Goal: Navigation & Orientation: Find specific page/section

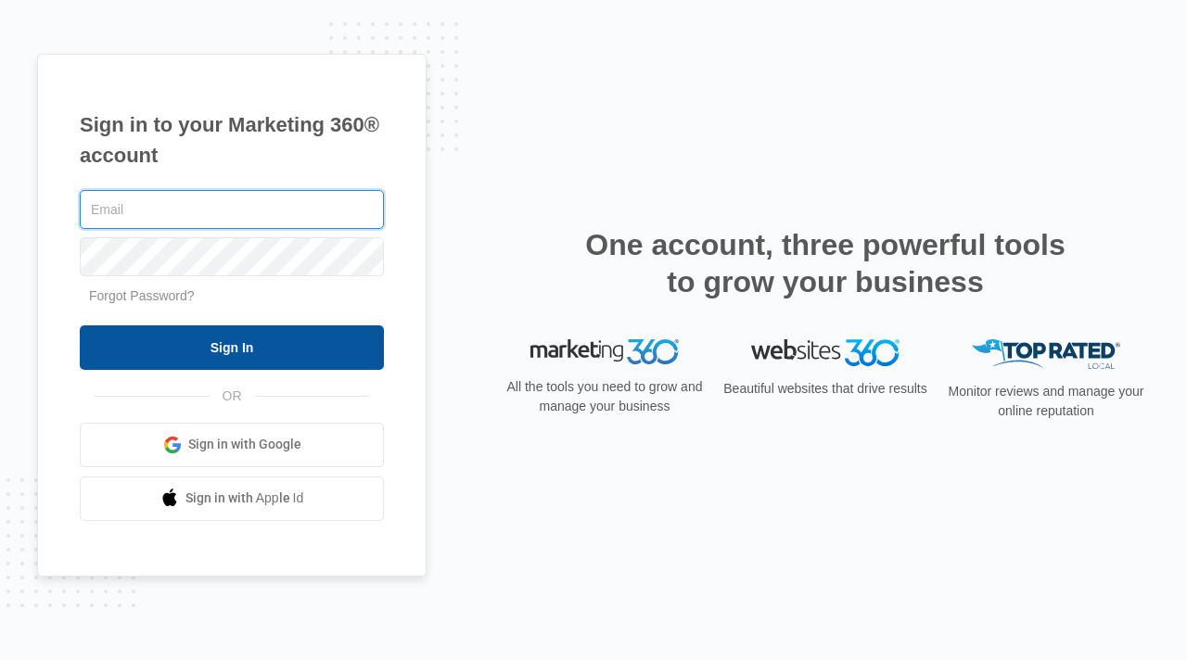
type input "[EMAIL_ADDRESS][DOMAIN_NAME]"
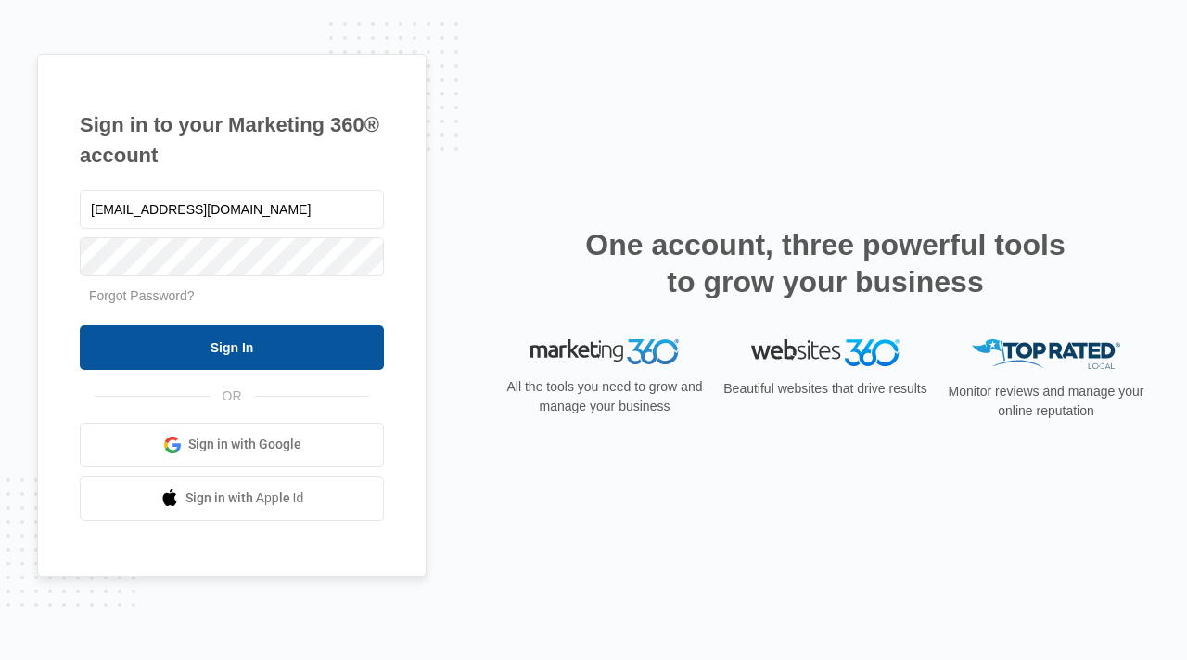
click at [205, 340] on input "Sign In" at bounding box center [232, 348] width 304 height 45
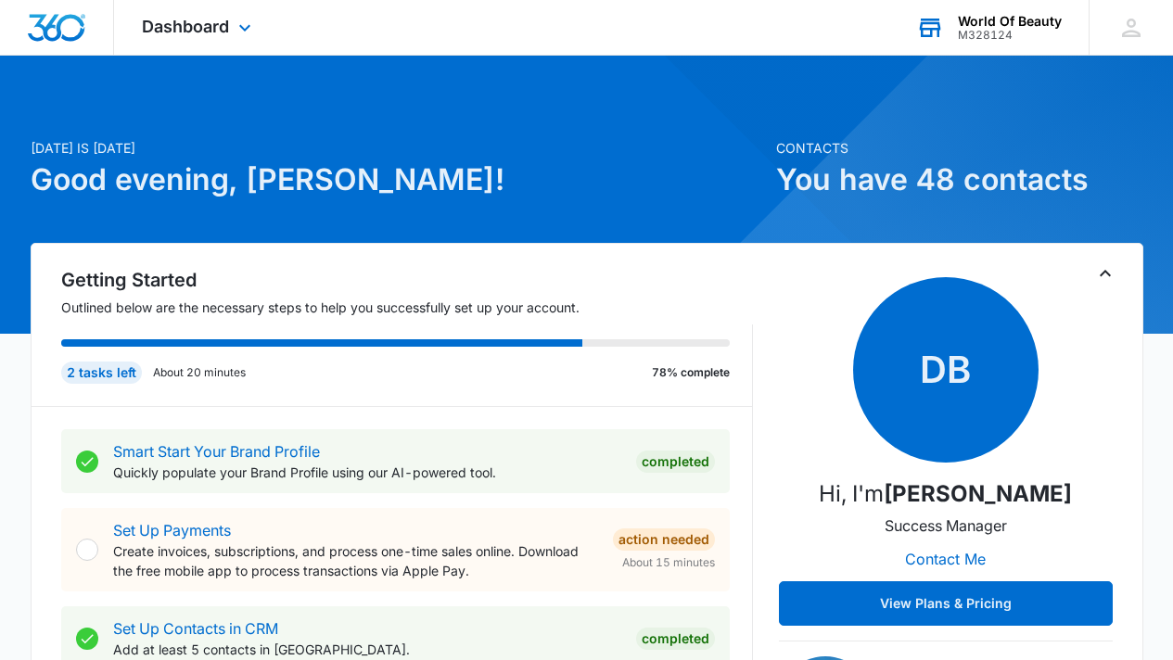
click at [1001, 19] on div "World Of Beauty" at bounding box center [1010, 21] width 104 height 15
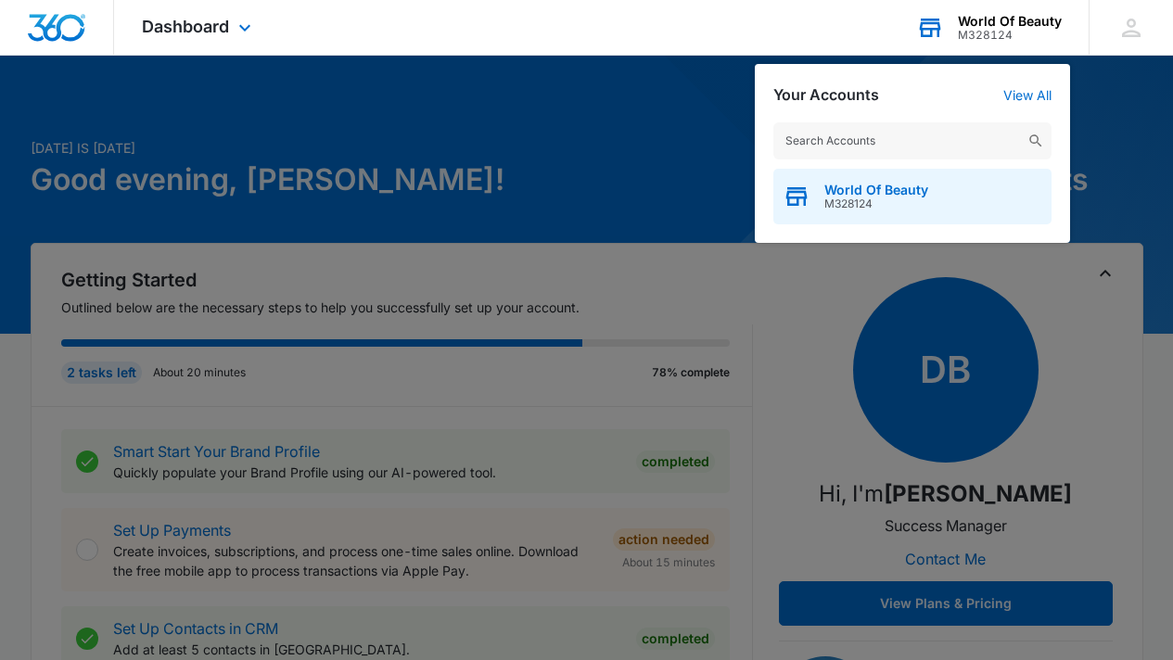
click at [871, 201] on span "M328124" at bounding box center [877, 204] width 104 height 13
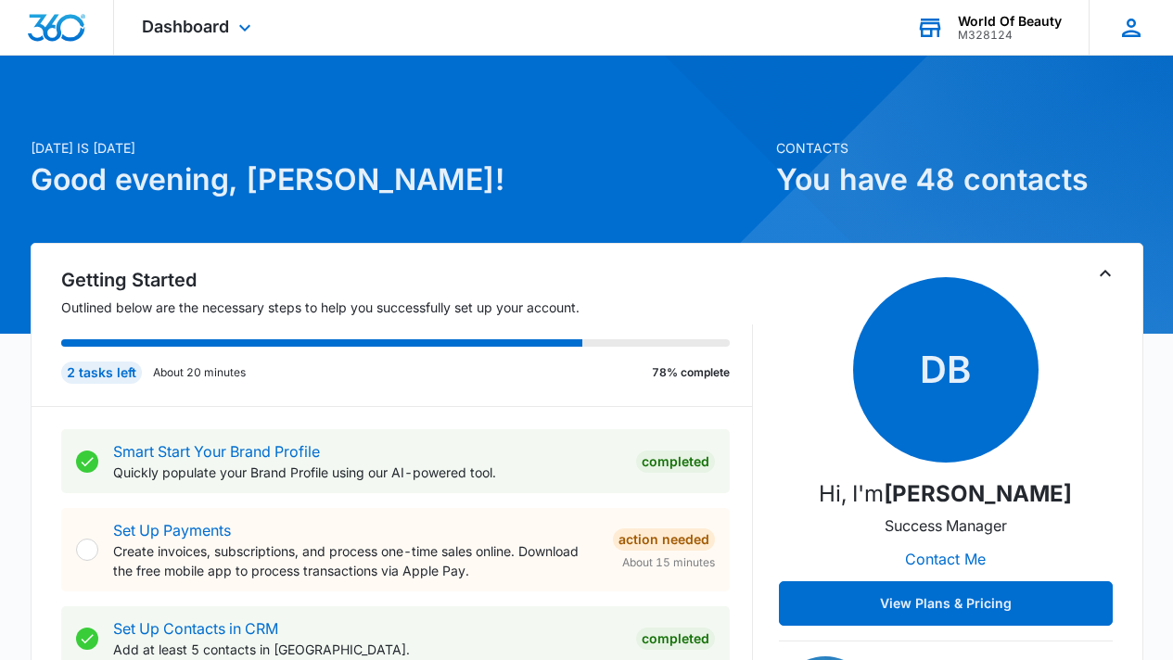
click at [1125, 29] on icon at bounding box center [1132, 28] width 28 height 28
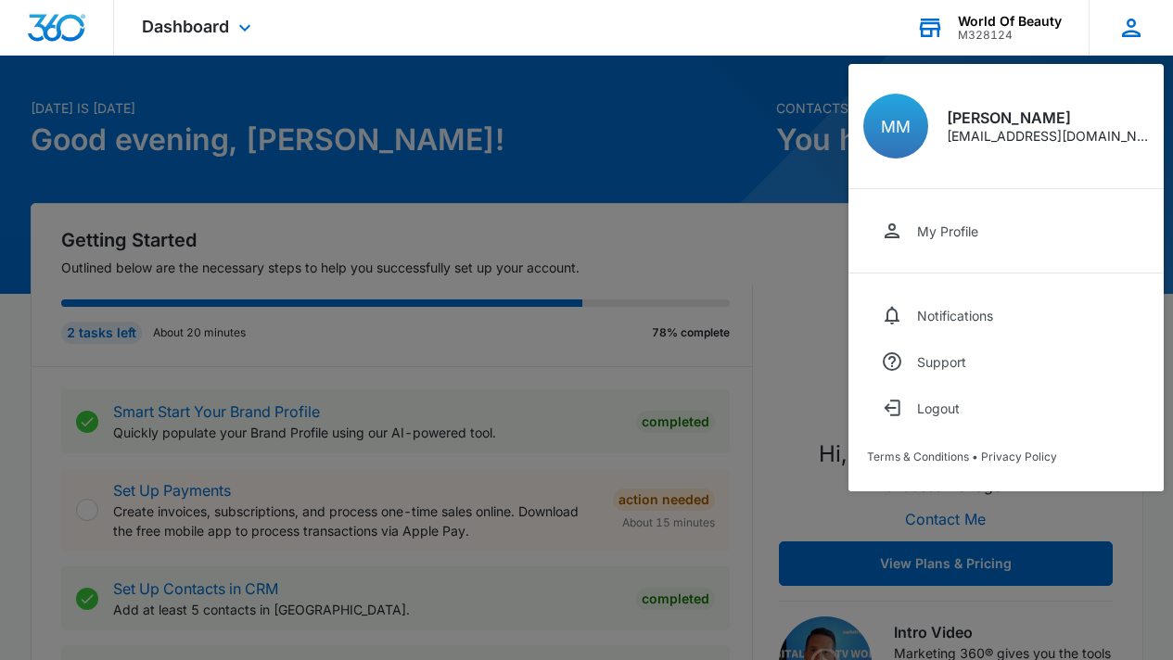
scroll to position [117, 0]
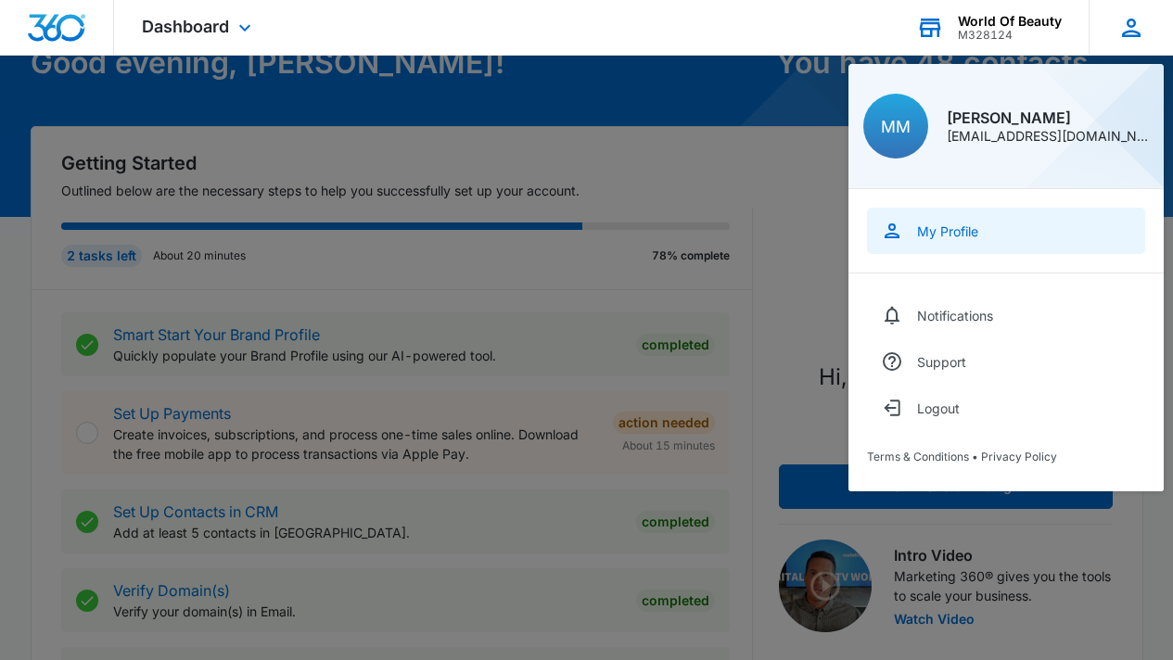
click at [955, 224] on div "My Profile" at bounding box center [947, 232] width 61 height 16
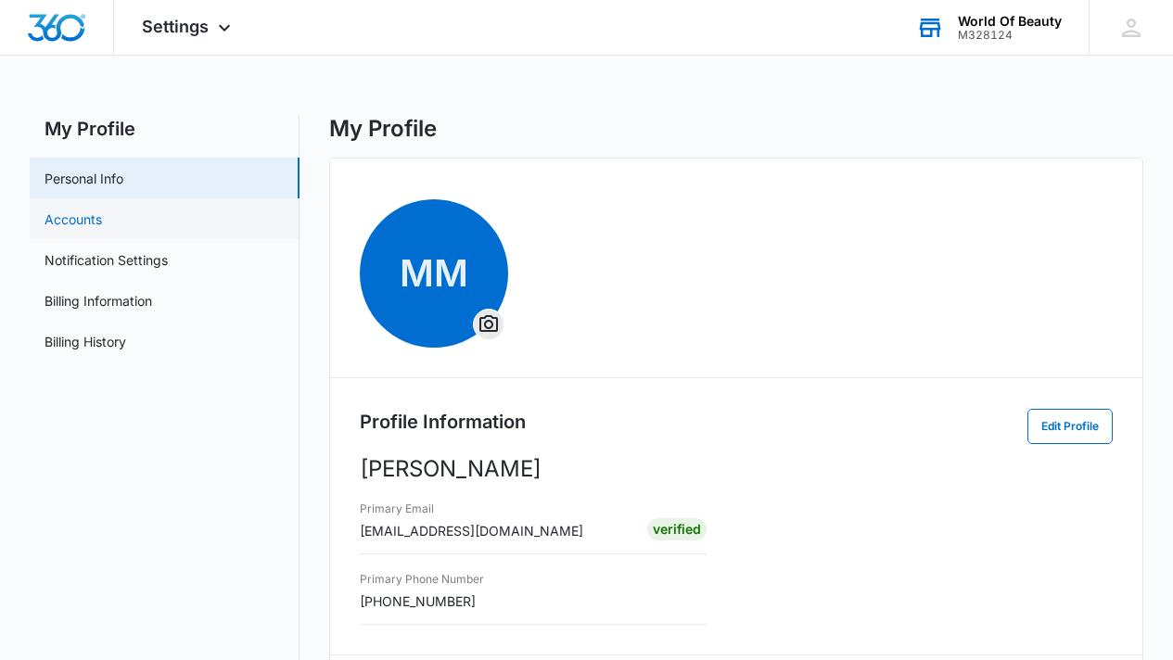
click at [72, 218] on link "Accounts" at bounding box center [74, 219] width 58 height 19
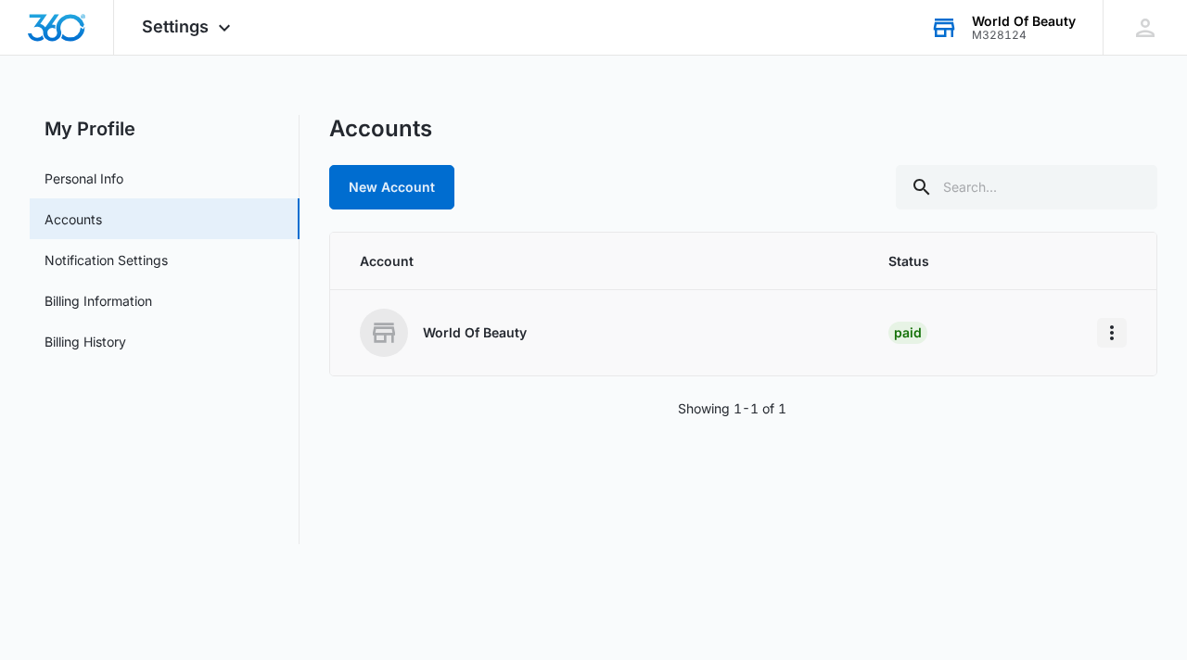
click at [1116, 334] on icon "Home" at bounding box center [1112, 333] width 22 height 22
click at [988, 544] on div "My Profile Personal Info Accounts Notification Settings Billing Information Bil…" at bounding box center [594, 341] width 1128 height 452
click at [1112, 327] on icon "Home" at bounding box center [1112, 333] width 4 height 15
click at [1077, 378] on div "Go to Dashboard" at bounding box center [1030, 384] width 103 height 13
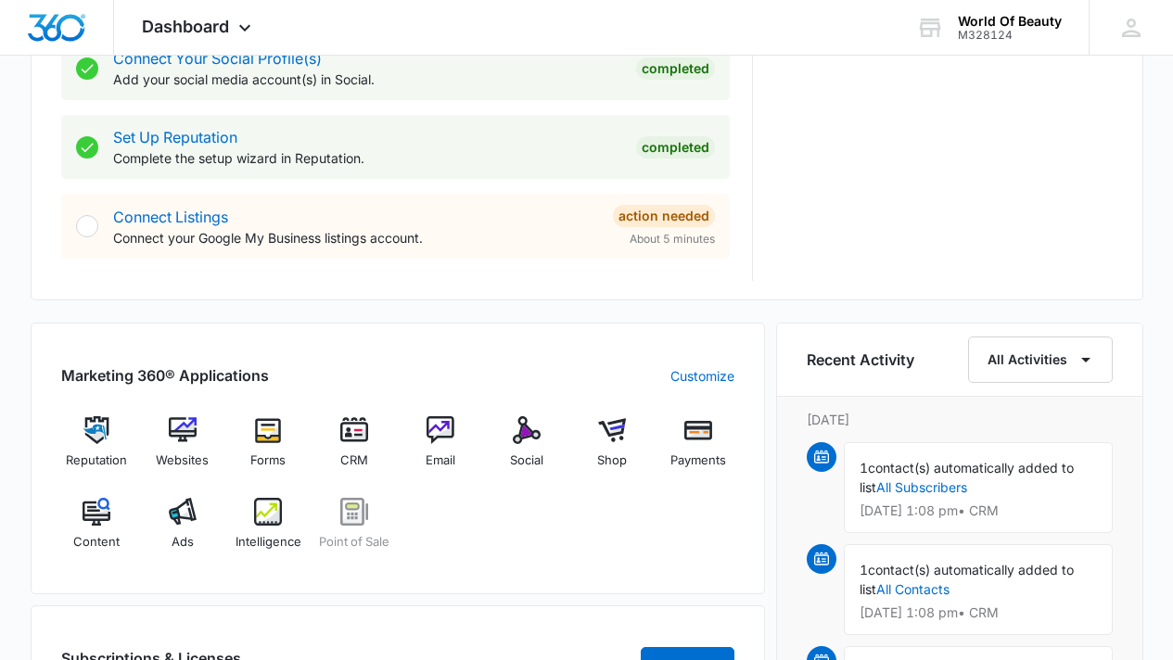
scroll to position [1052, 0]
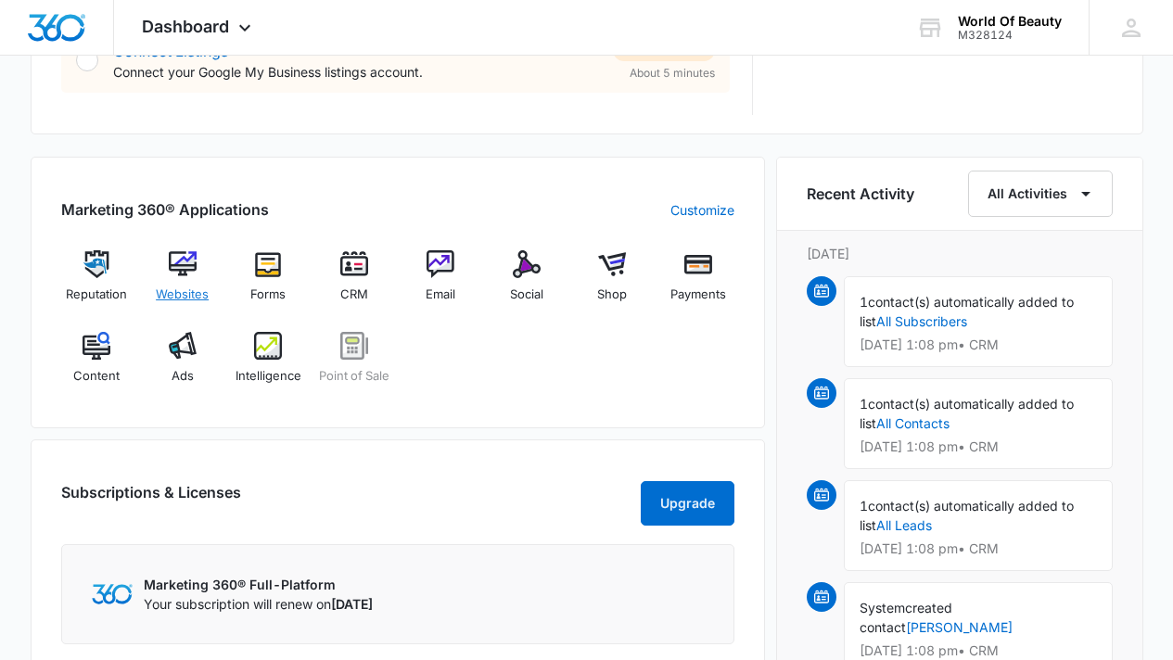
click at [185, 263] on img at bounding box center [183, 264] width 28 height 28
